Goal: Information Seeking & Learning: Find specific page/section

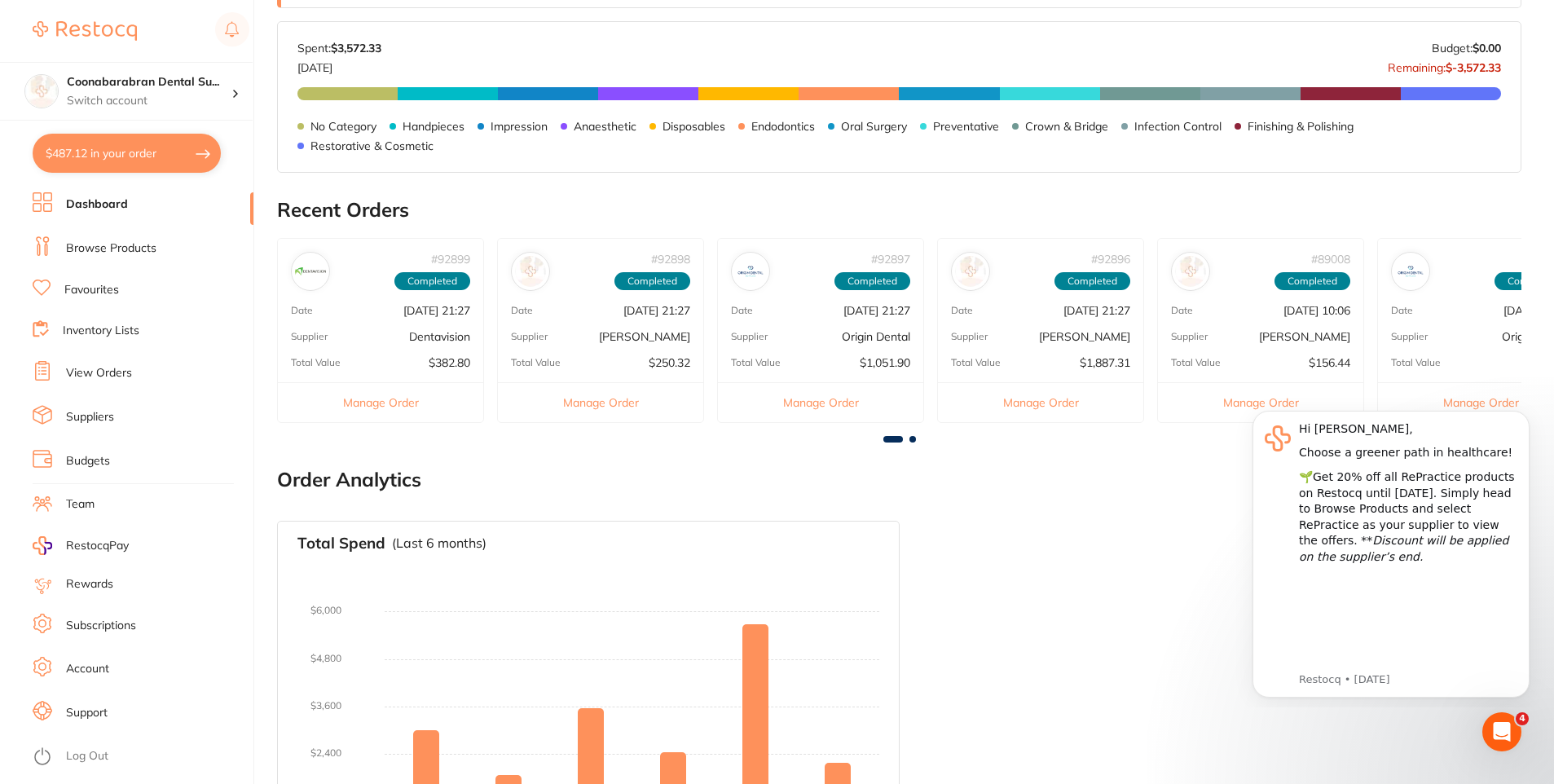
click at [91, 707] on link "Support" at bounding box center [86, 713] width 42 height 16
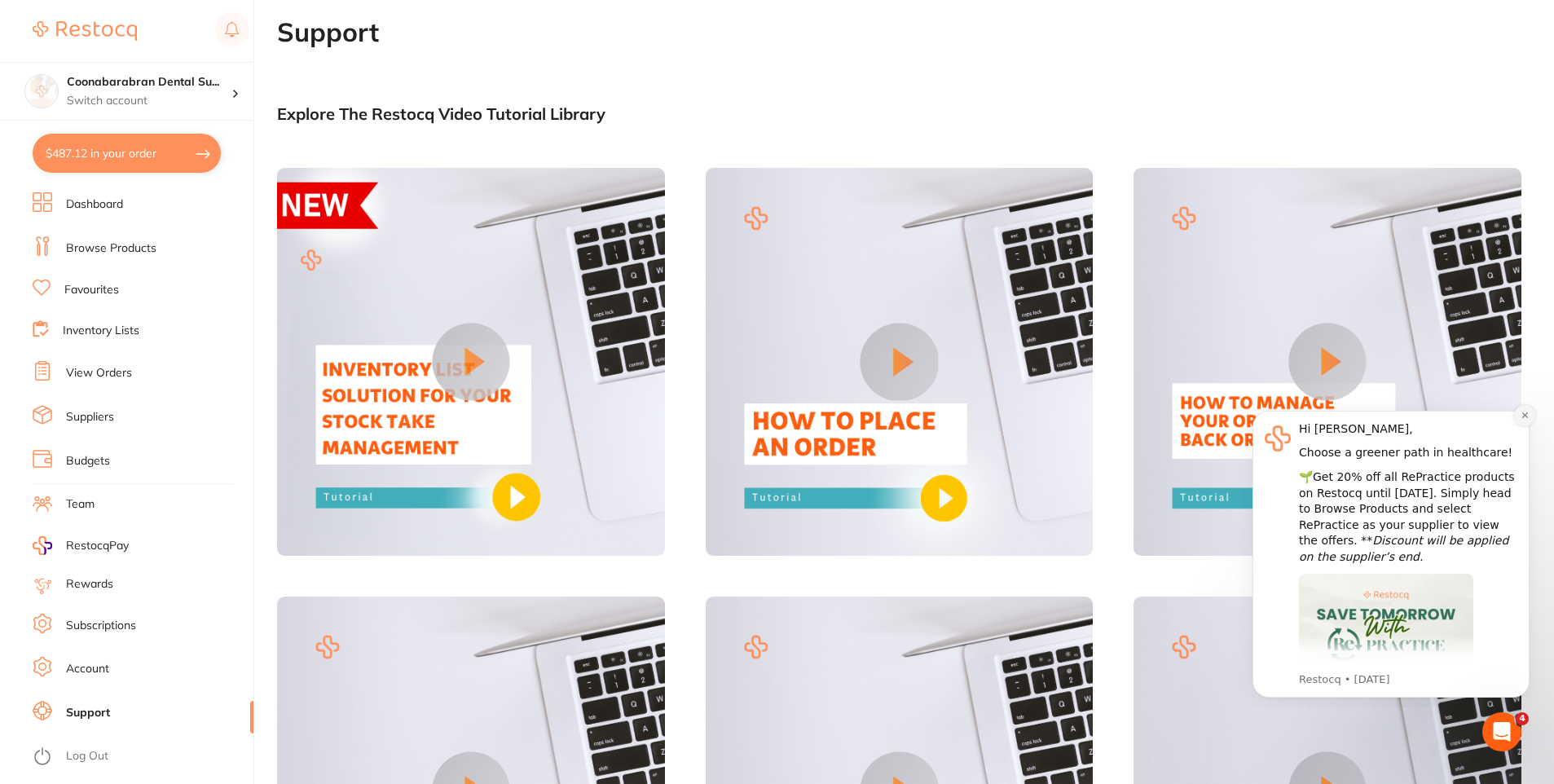
drag, startPoint x: 1525, startPoint y: 414, endPoint x: 2744, endPoint y: 808, distance: 1281.1
click at [1525, 414] on icon "Dismiss notification" at bounding box center [1524, 415] width 5 height 5
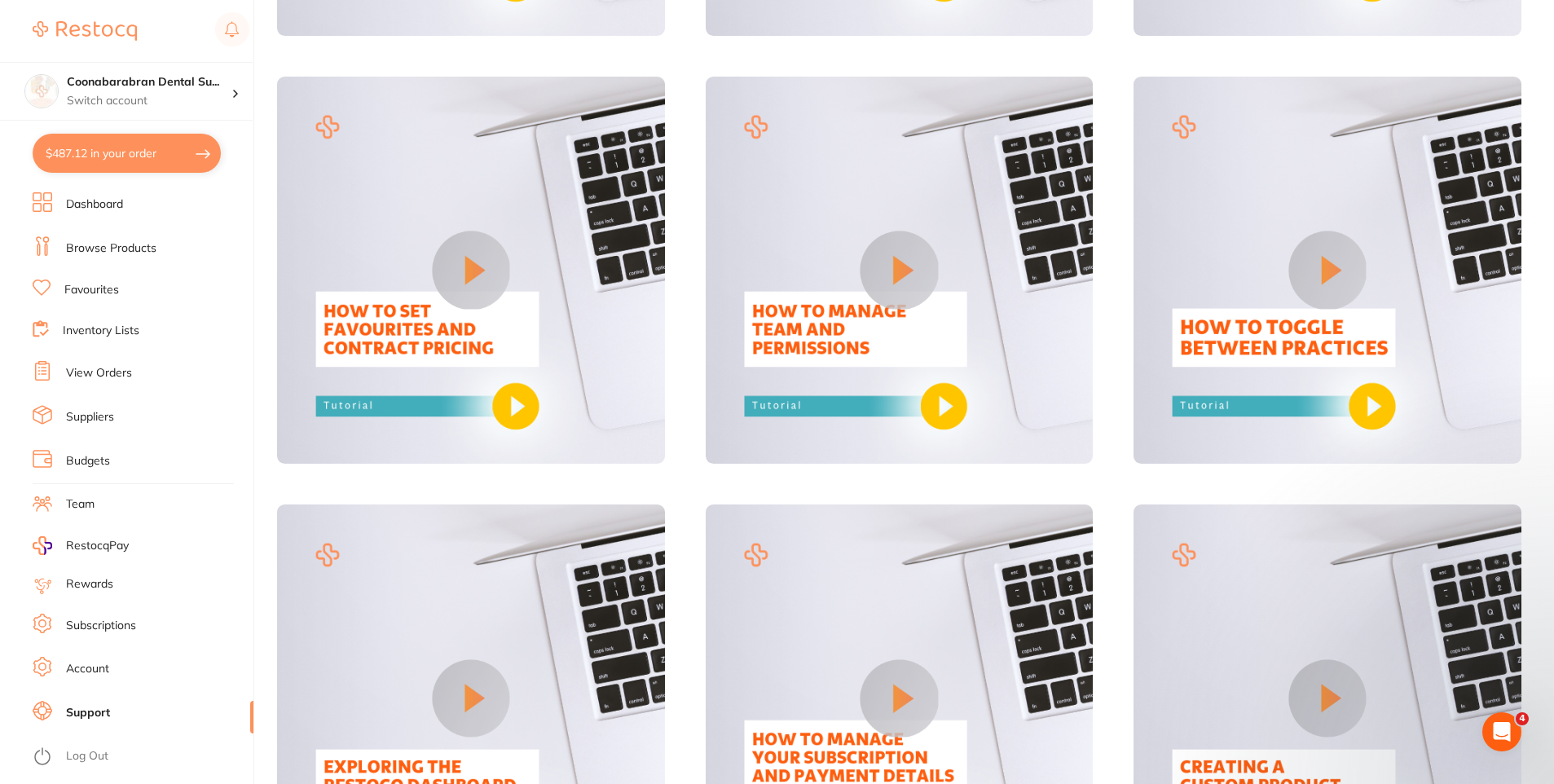
scroll to position [1285, 0]
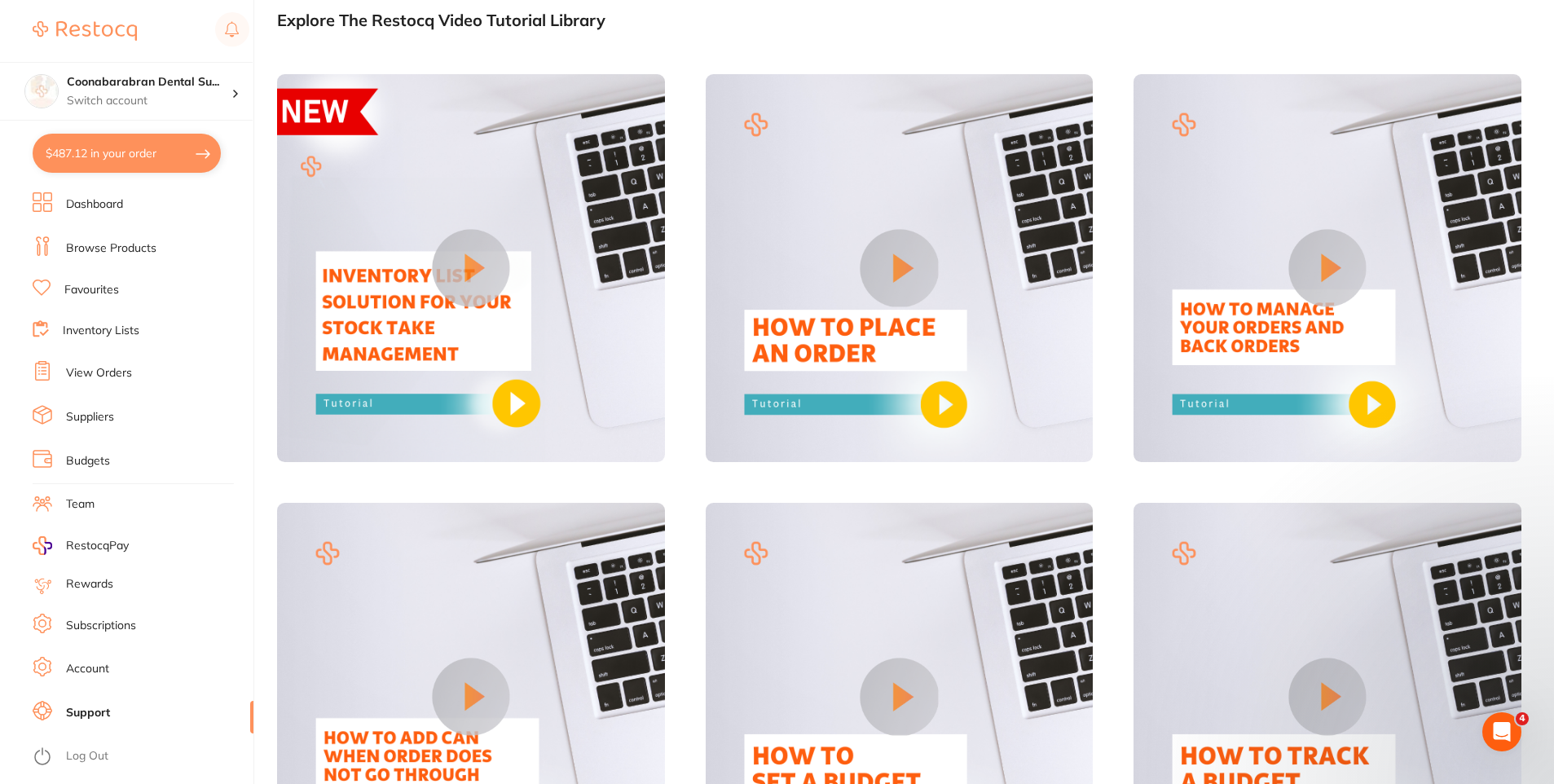
scroll to position [0, 0]
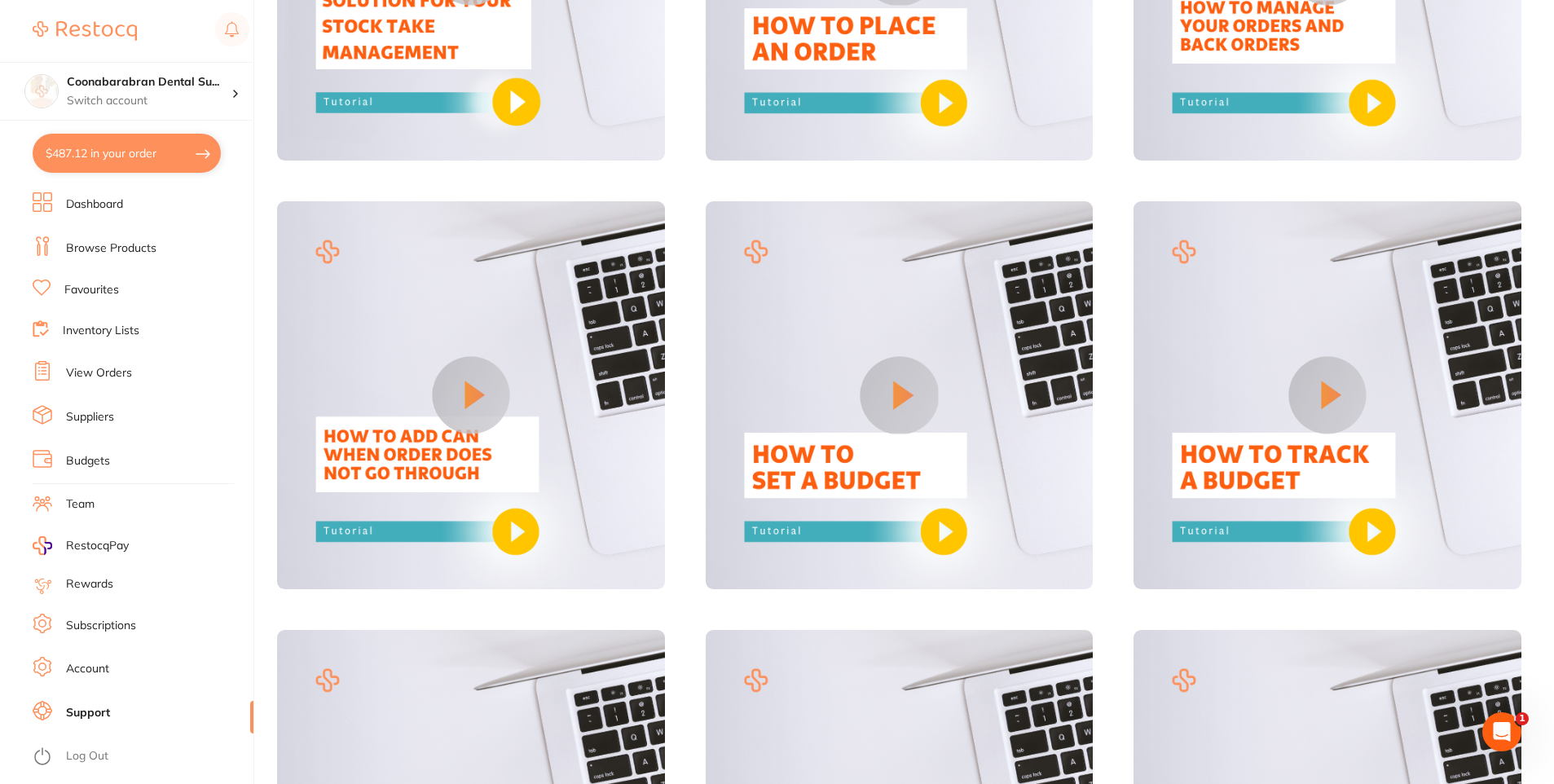
scroll to position [489, 0]
